Goal: Task Accomplishment & Management: Manage account settings

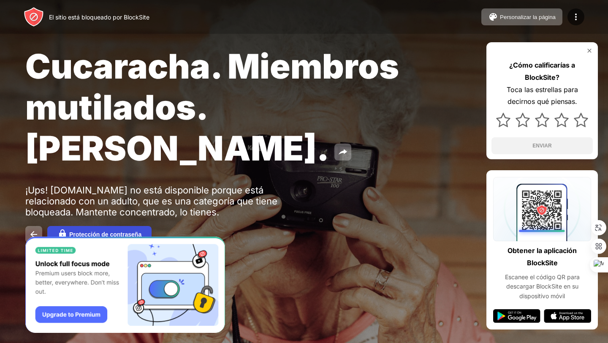
click at [111, 230] on button "Protección de contraseña" at bounding box center [99, 234] width 104 height 17
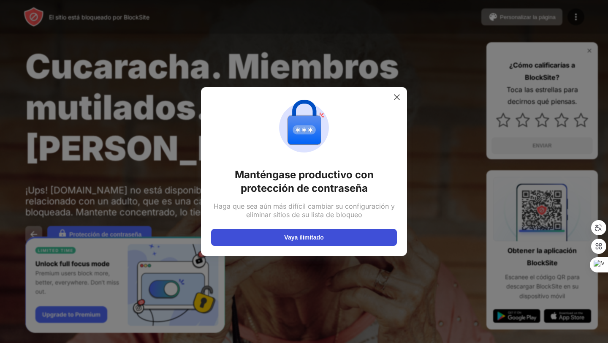
click at [256, 241] on button "Vaya ilimitado" at bounding box center [304, 237] width 186 height 17
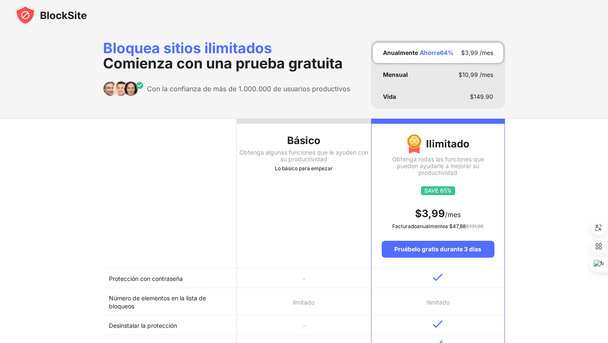
click at [66, 14] on img at bounding box center [51, 15] width 72 height 20
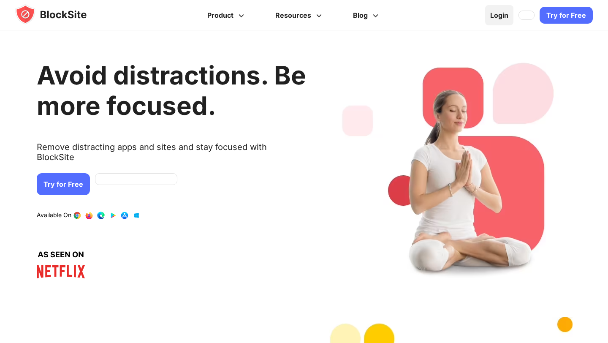
click at [499, 20] on link "Login" at bounding box center [499, 15] width 28 height 20
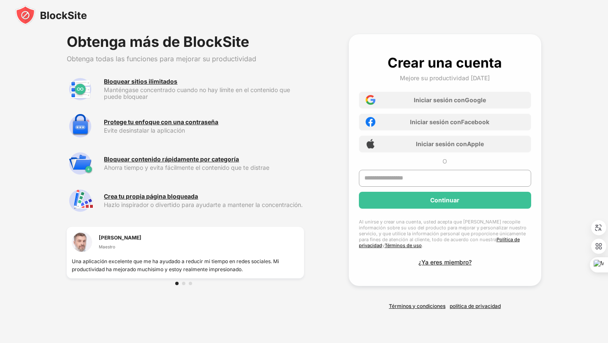
click at [315, 45] on div "Obtenga más de BlockSite Obtenga todas las funciones para mejorar su productivi…" at bounding box center [304, 171] width 608 height 335
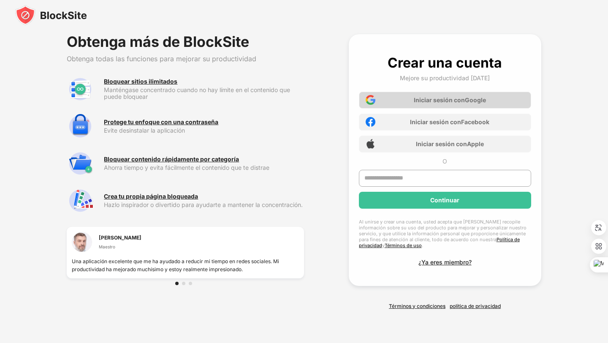
click at [407, 105] on div "Iniciar sesión con Google" at bounding box center [445, 100] width 172 height 17
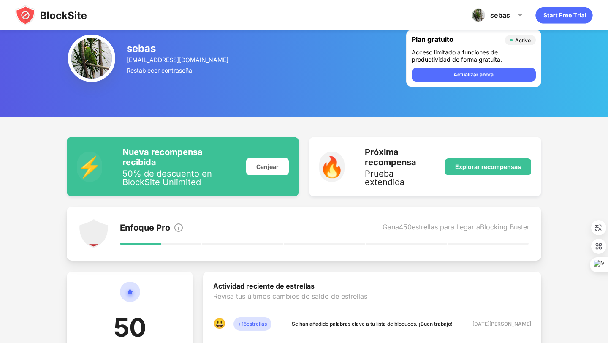
scroll to position [300, 0]
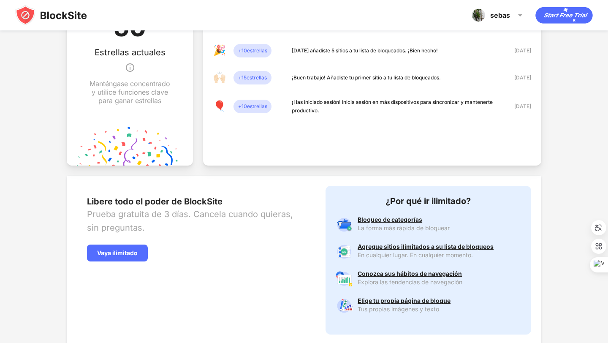
click at [43, 17] on img at bounding box center [51, 15] width 72 height 20
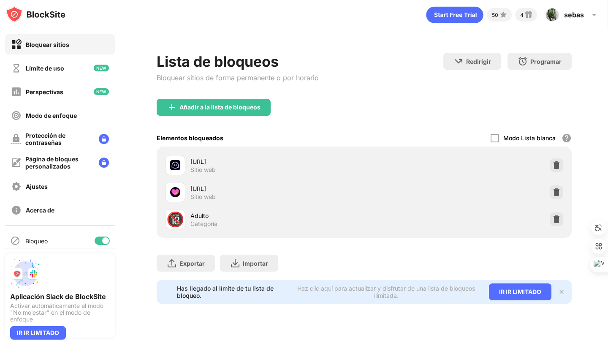
click at [563, 223] on div "🔞 Adulto Categoría" at bounding box center [364, 218] width 404 height 27
click at [558, 219] on img at bounding box center [556, 219] width 8 height 8
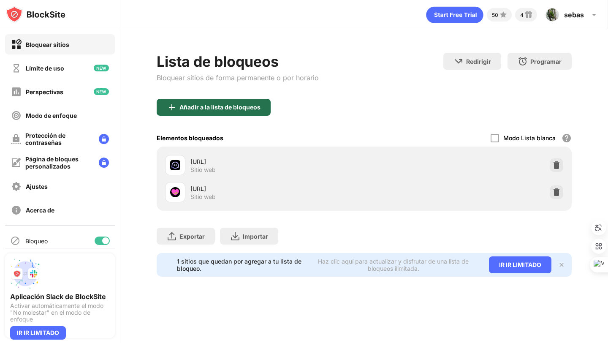
click at [200, 113] on div "Añadir a la lista de bloqueos" at bounding box center [214, 107] width 114 height 17
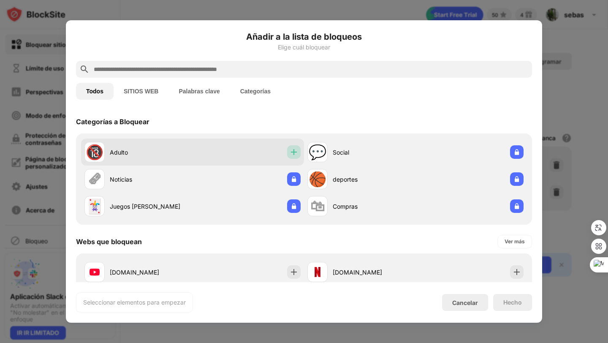
click at [292, 158] on div at bounding box center [294, 152] width 14 height 14
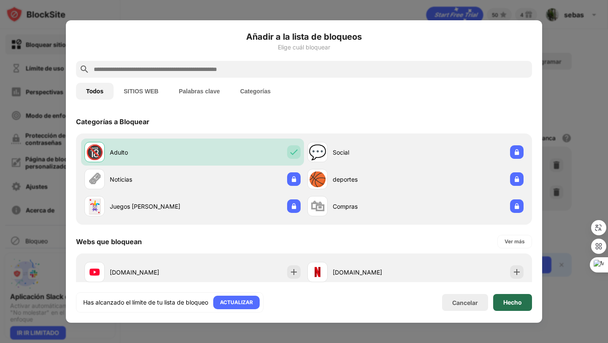
click at [513, 295] on div "Hecho" at bounding box center [512, 302] width 39 height 17
